Goal: Navigation & Orientation: Find specific page/section

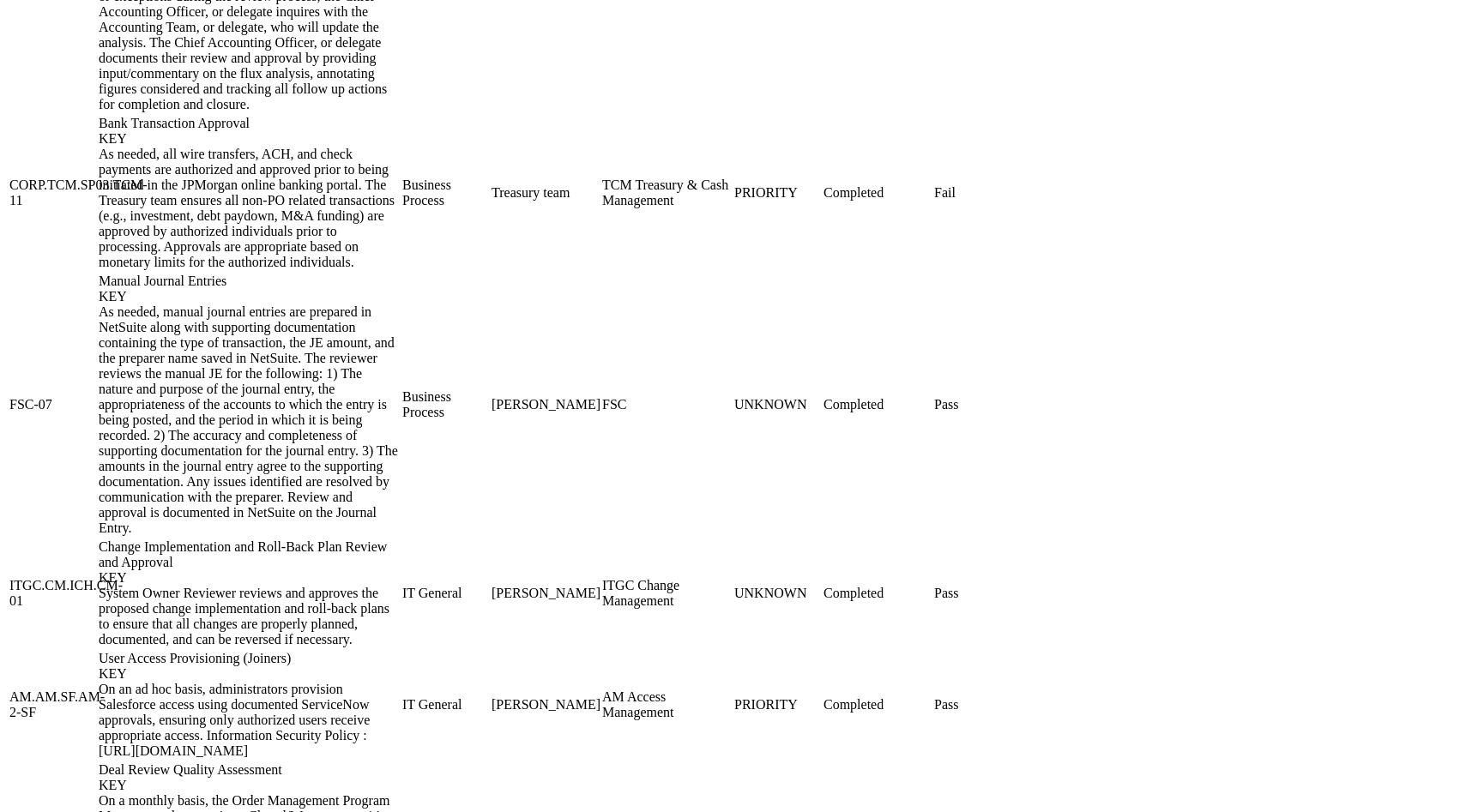
scroll to position [2302, 0]
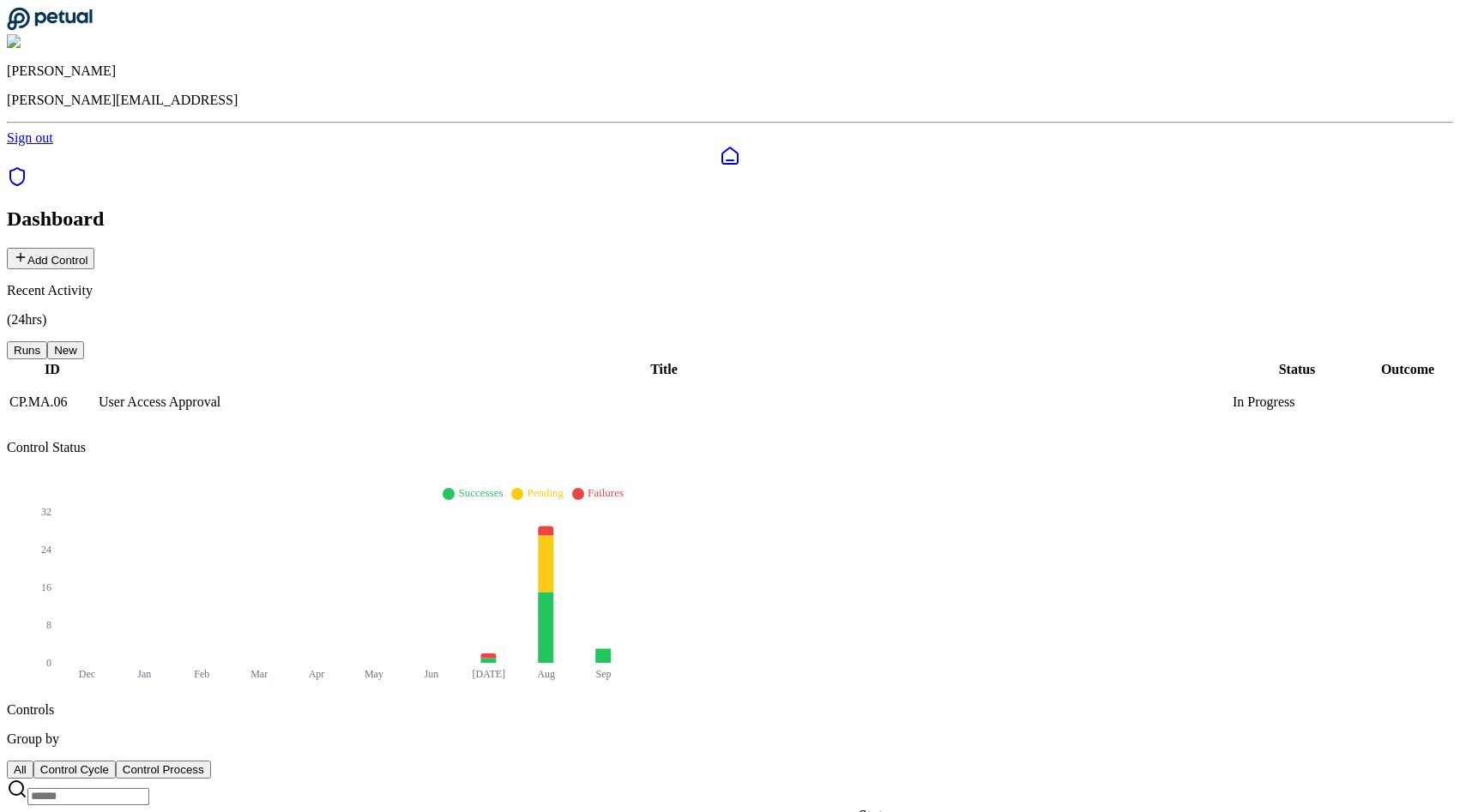
click at [819, 32] on div "Andrew Li andrew@petual.ai Sign out" at bounding box center [730, 76] width 1447 height 139
